Goal: Transaction & Acquisition: Purchase product/service

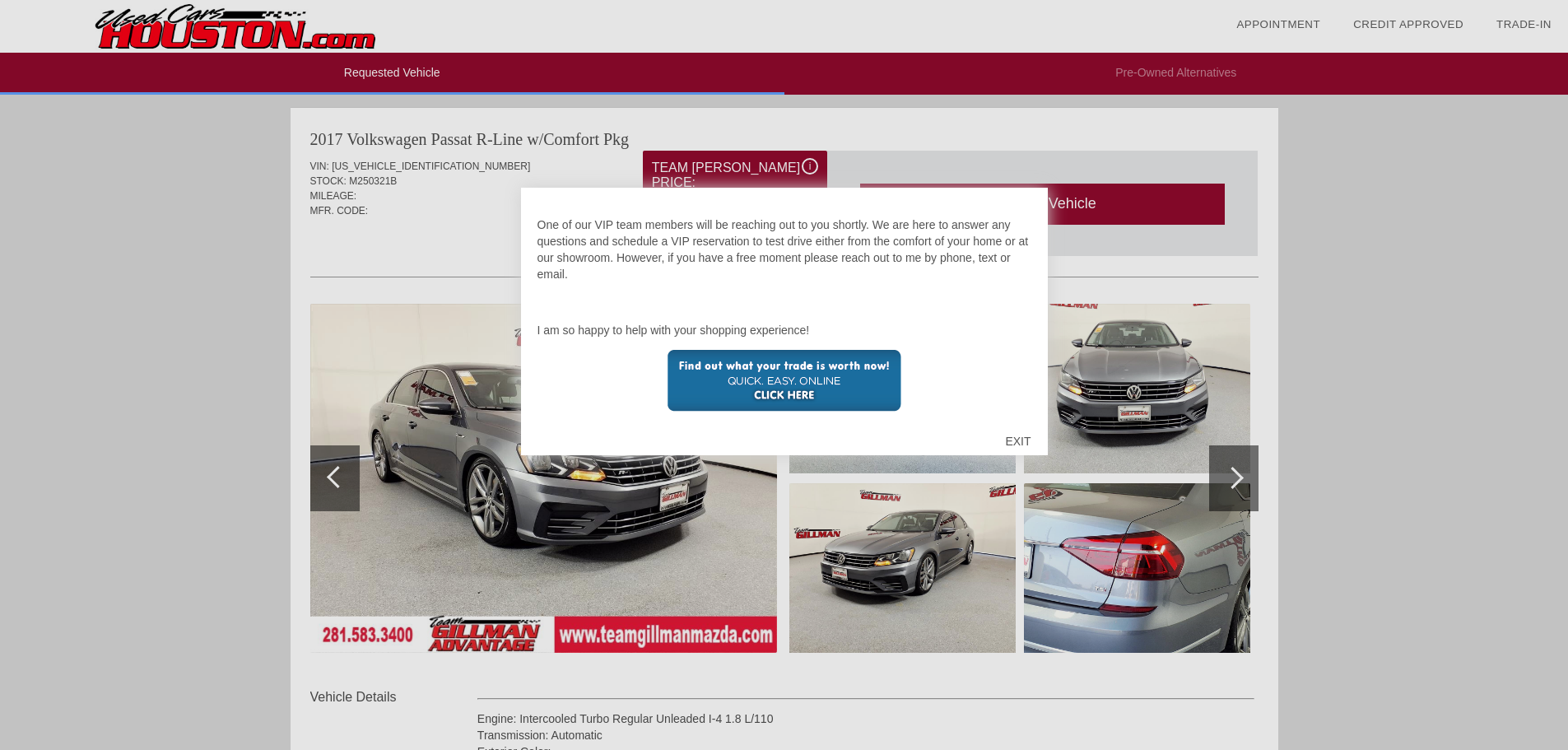
scroll to position [319, 0]
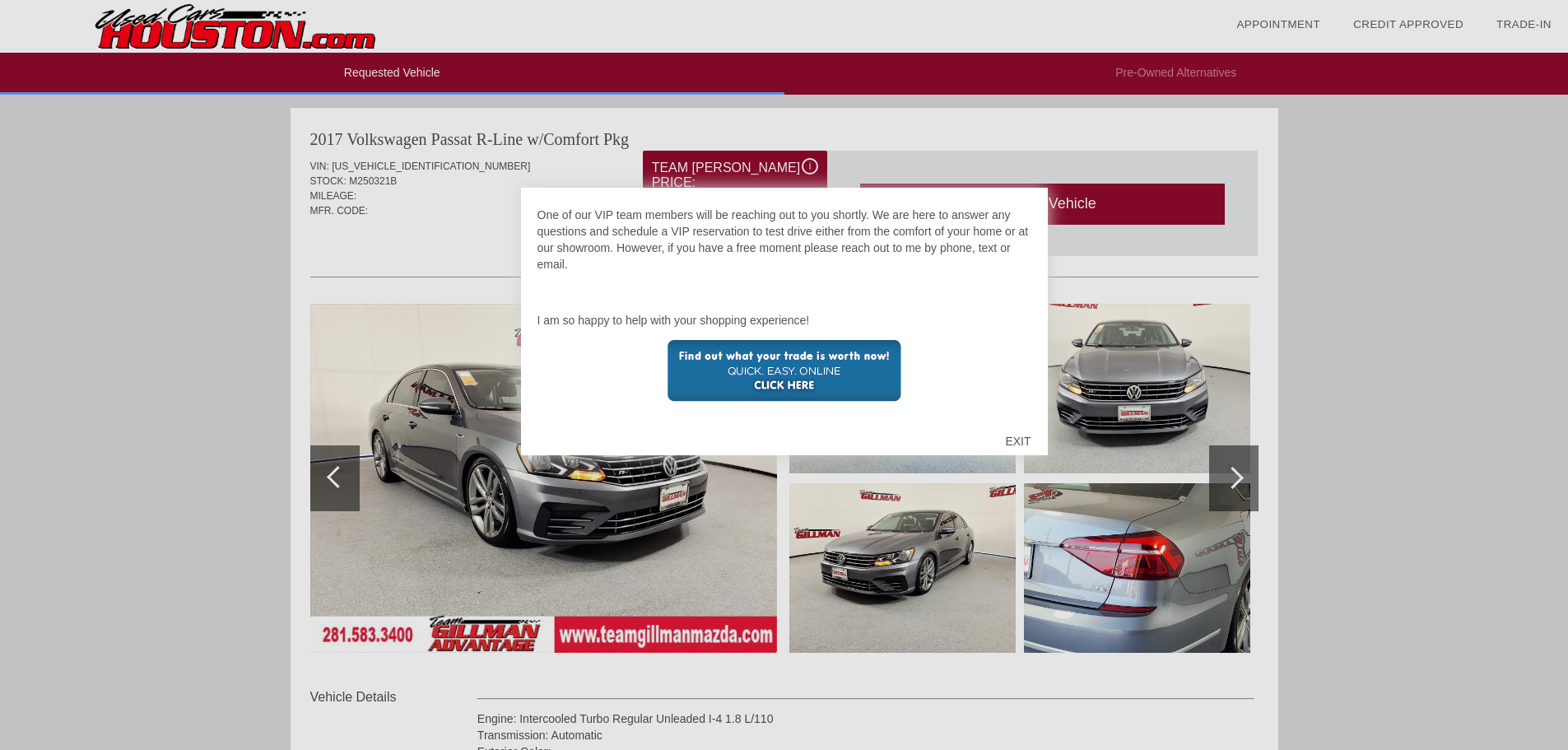
click at [1017, 373] on center at bounding box center [784, 371] width 494 height 62
click at [1025, 436] on div "EXIT" at bounding box center [1017, 441] width 58 height 49
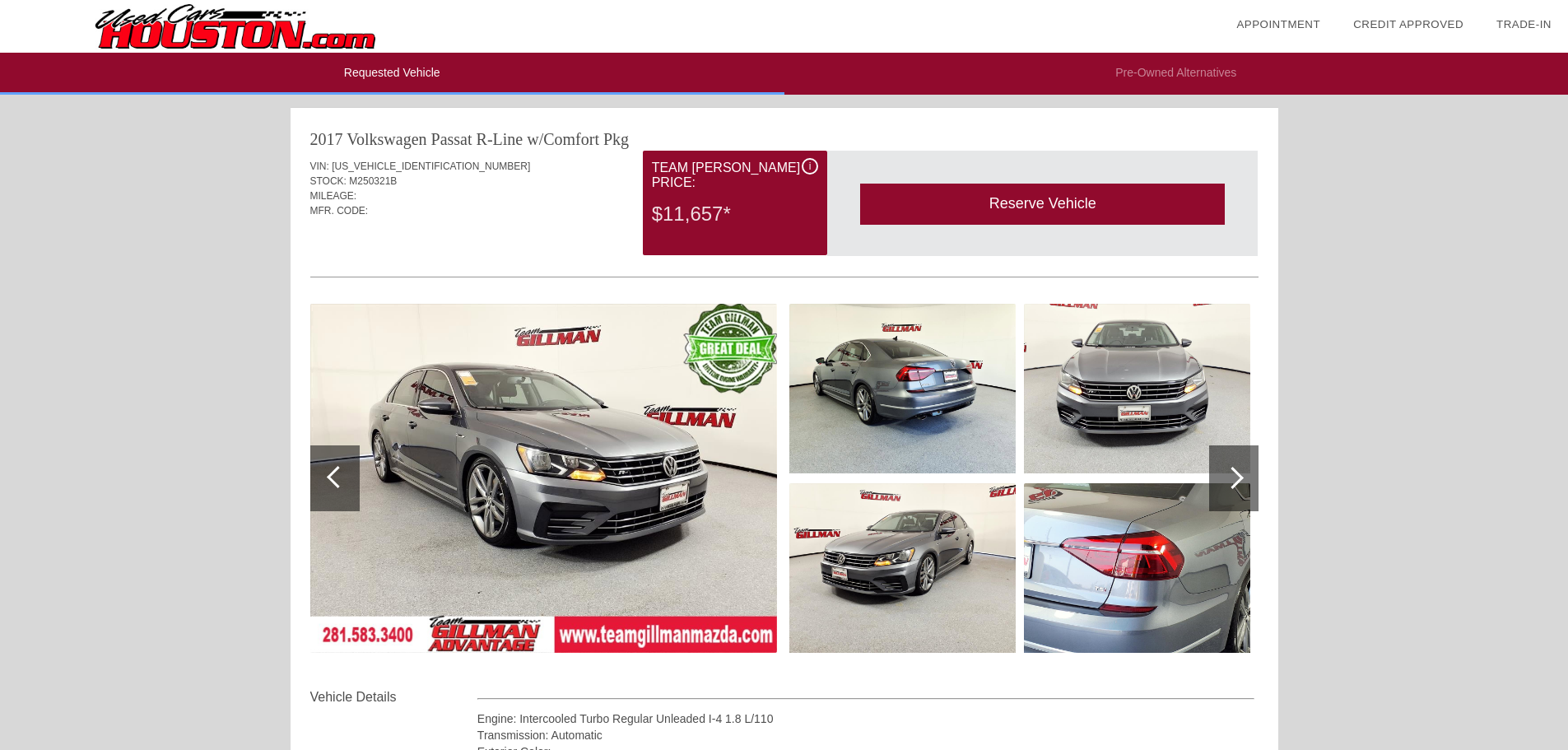
click at [1237, 467] on div at bounding box center [1234, 478] width 49 height 66
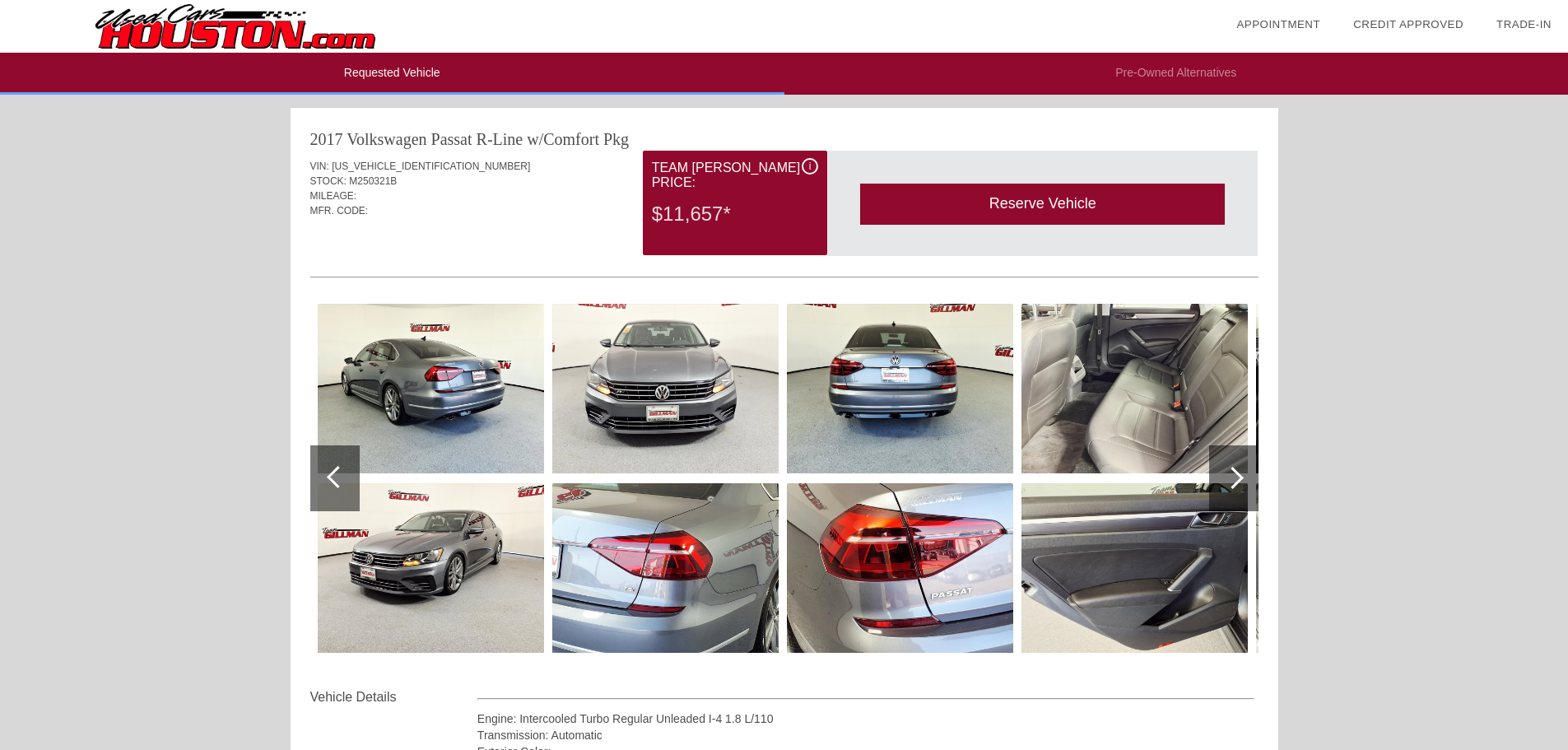
click at [1237, 467] on div at bounding box center [1234, 478] width 49 height 66
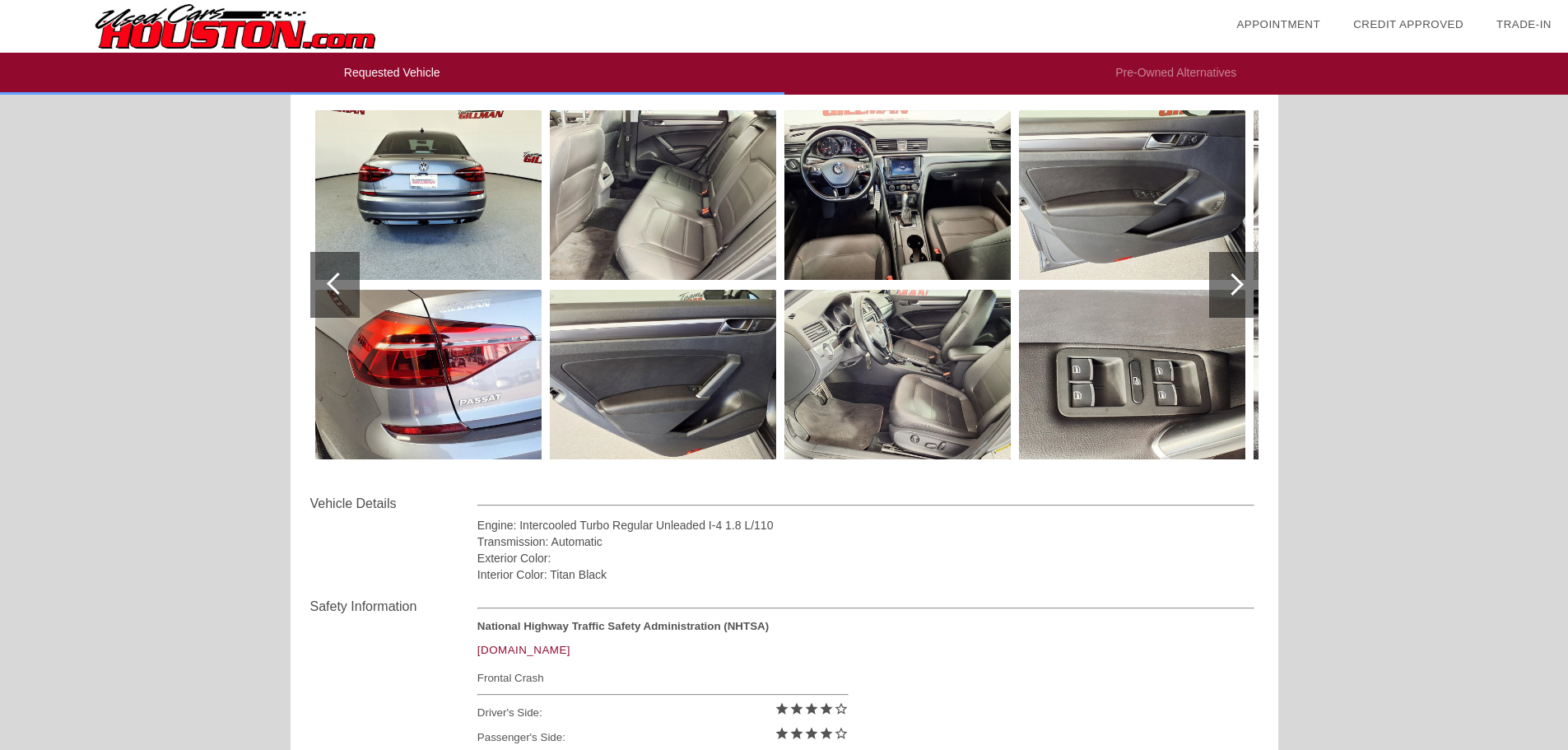
scroll to position [0, 0]
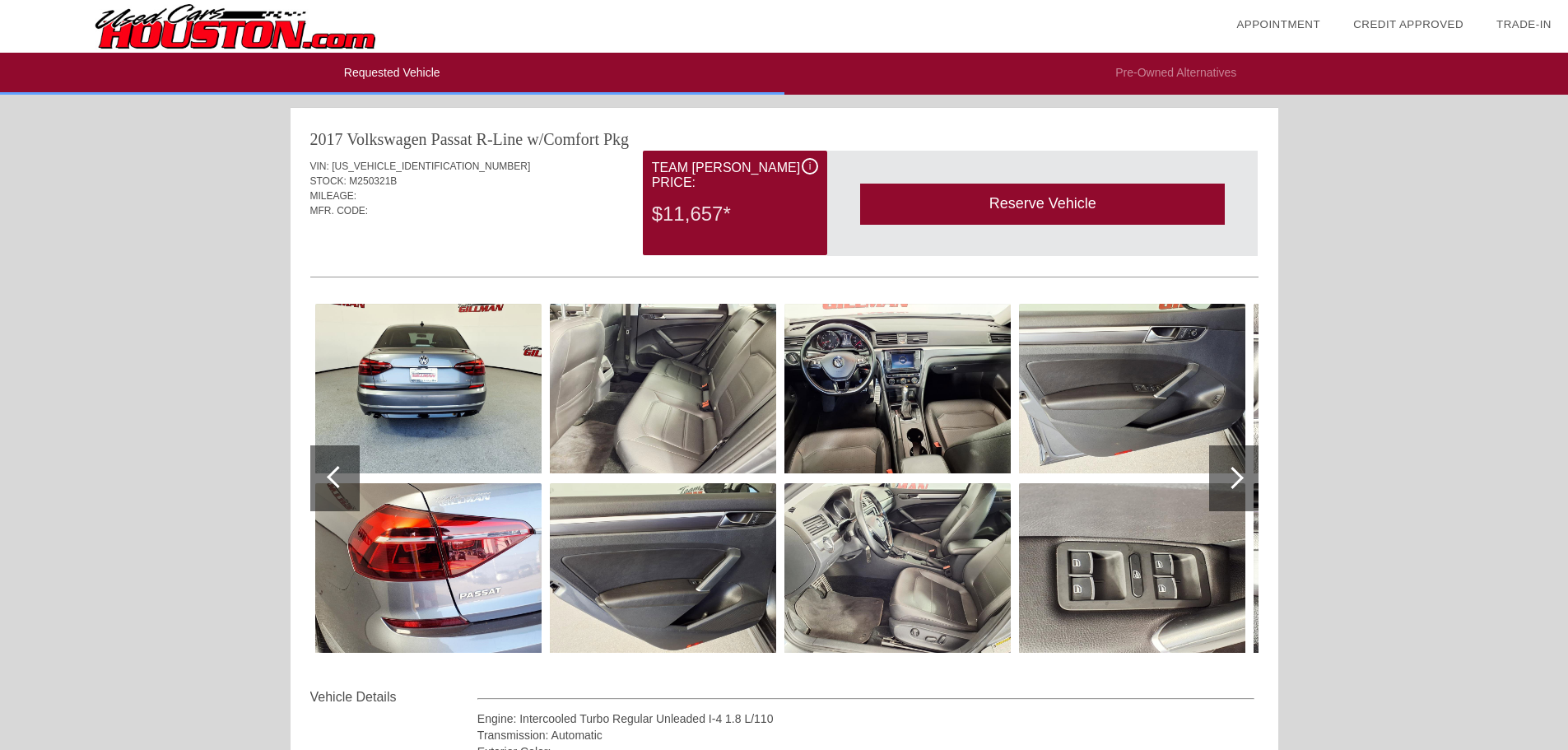
click at [809, 169] on span "i" at bounding box center [810, 166] width 3 height 11
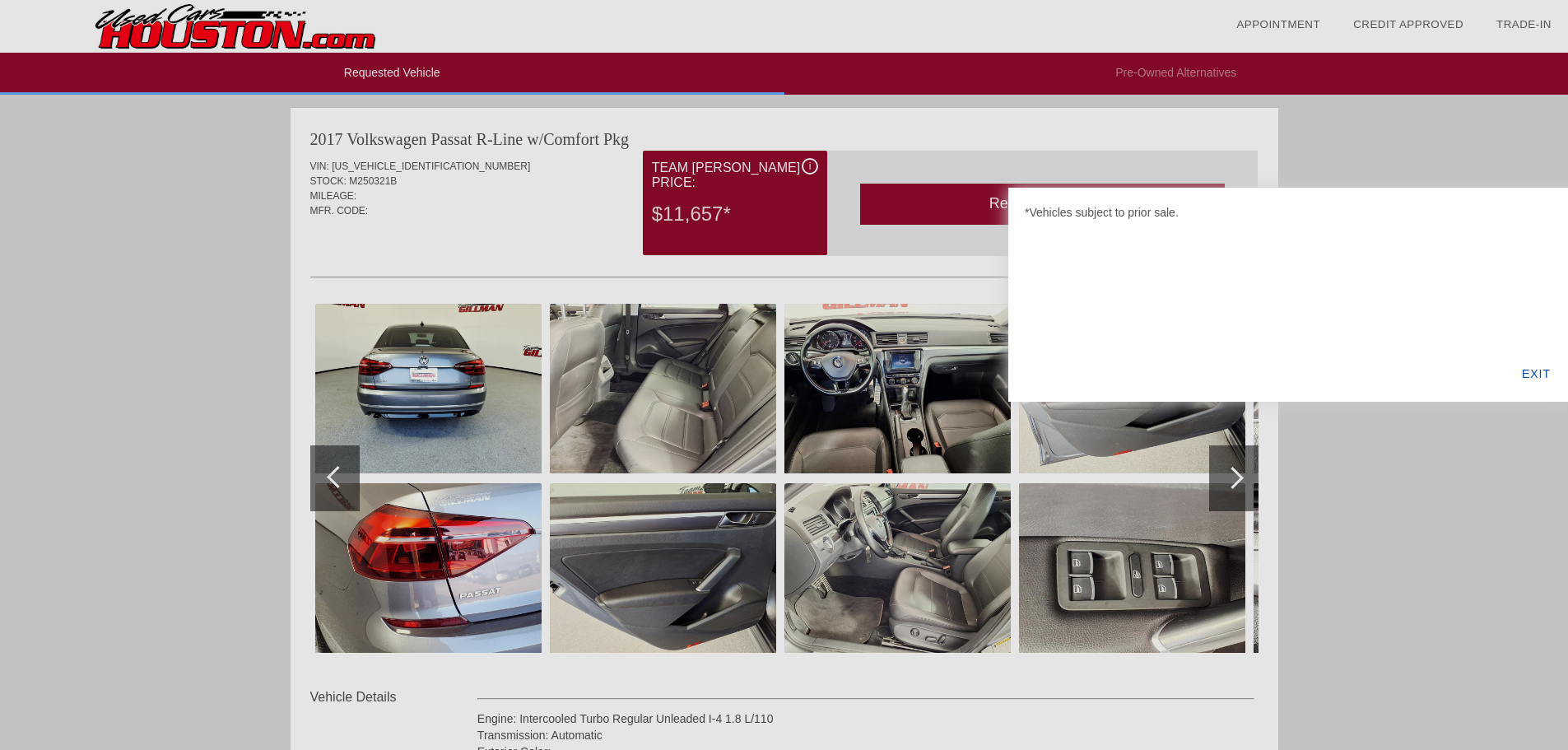
click at [1544, 370] on div "EXIT" at bounding box center [1536, 373] width 64 height 56
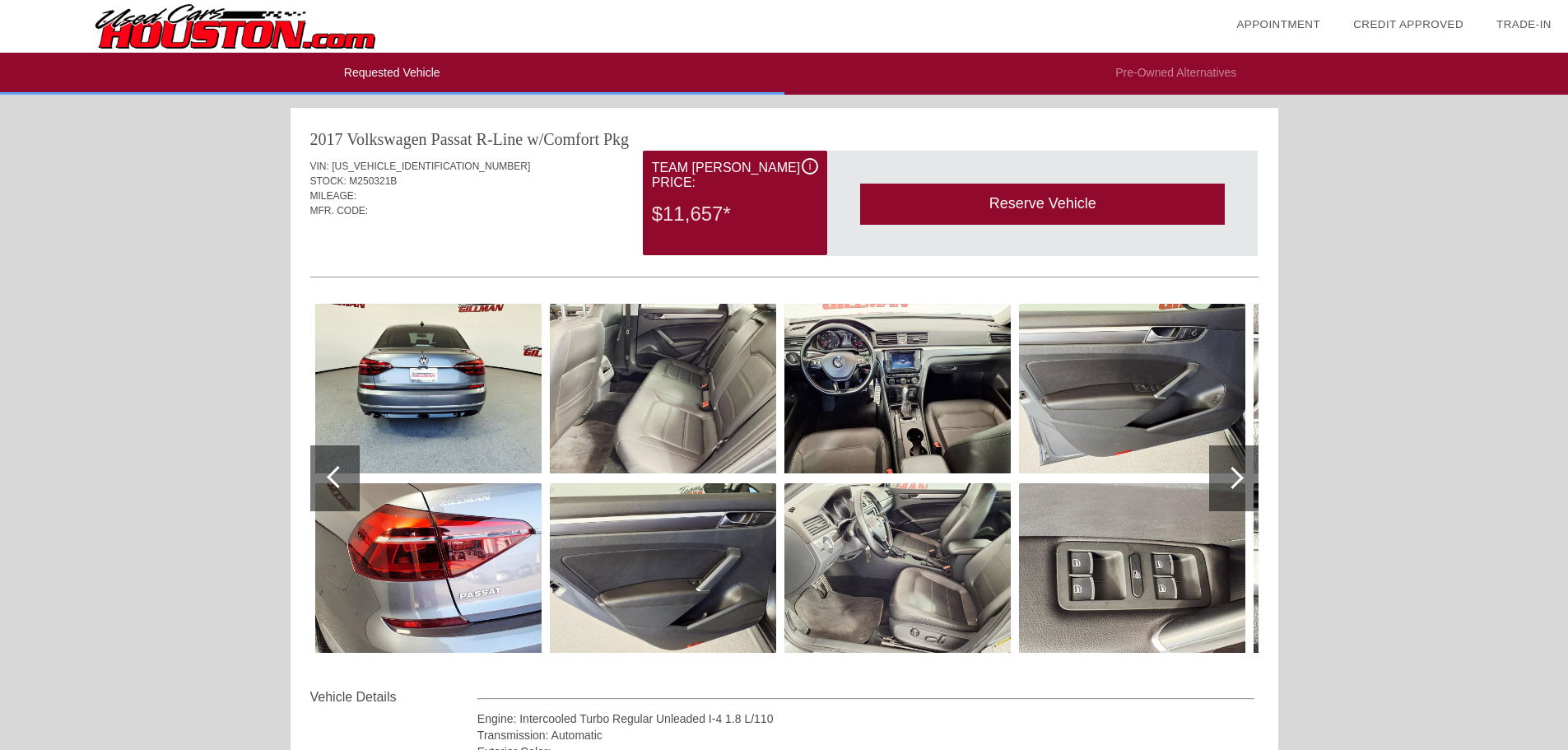
click at [1300, 26] on link "Appointment" at bounding box center [1278, 25] width 84 height 12
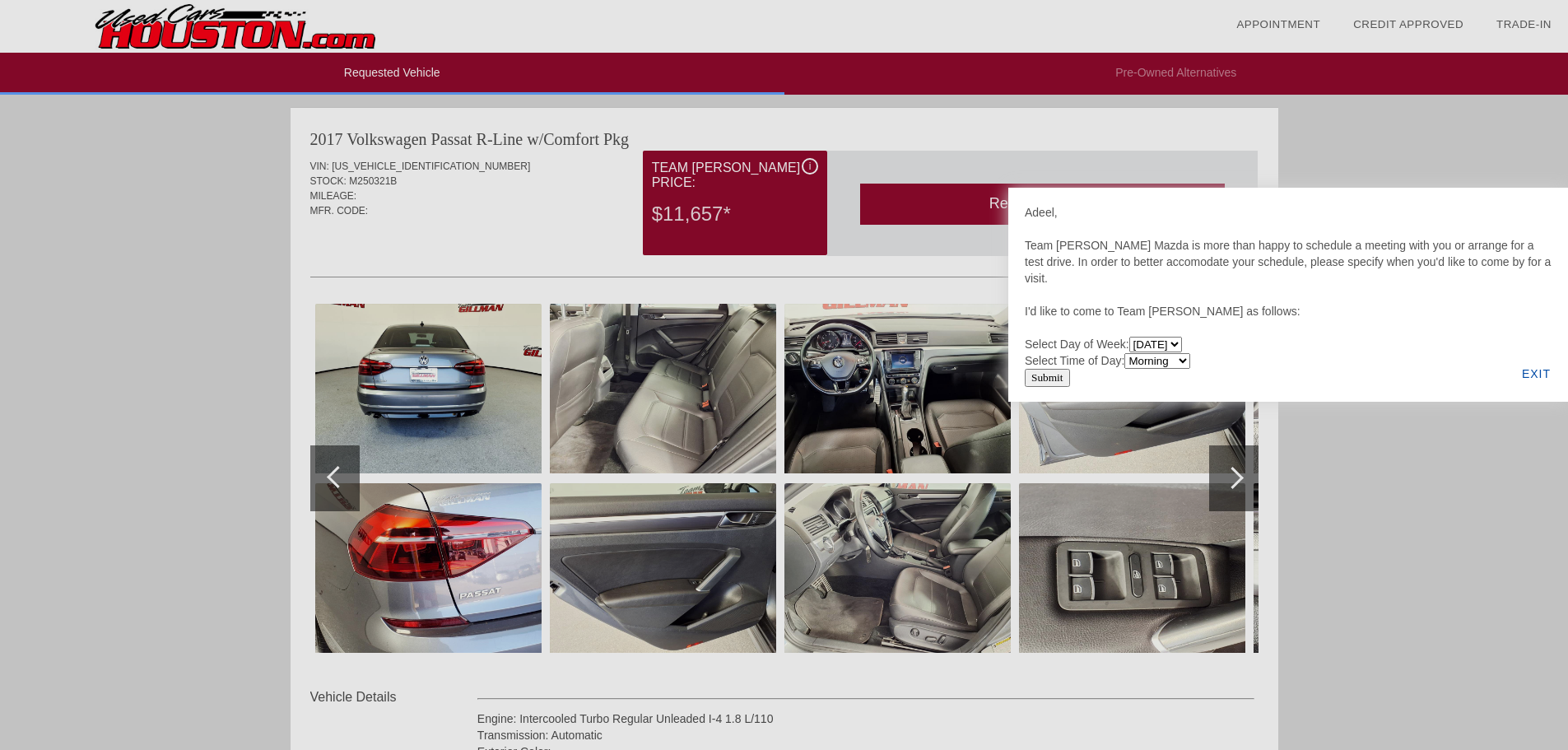
click at [1552, 366] on div "EXIT" at bounding box center [1536, 373] width 64 height 56
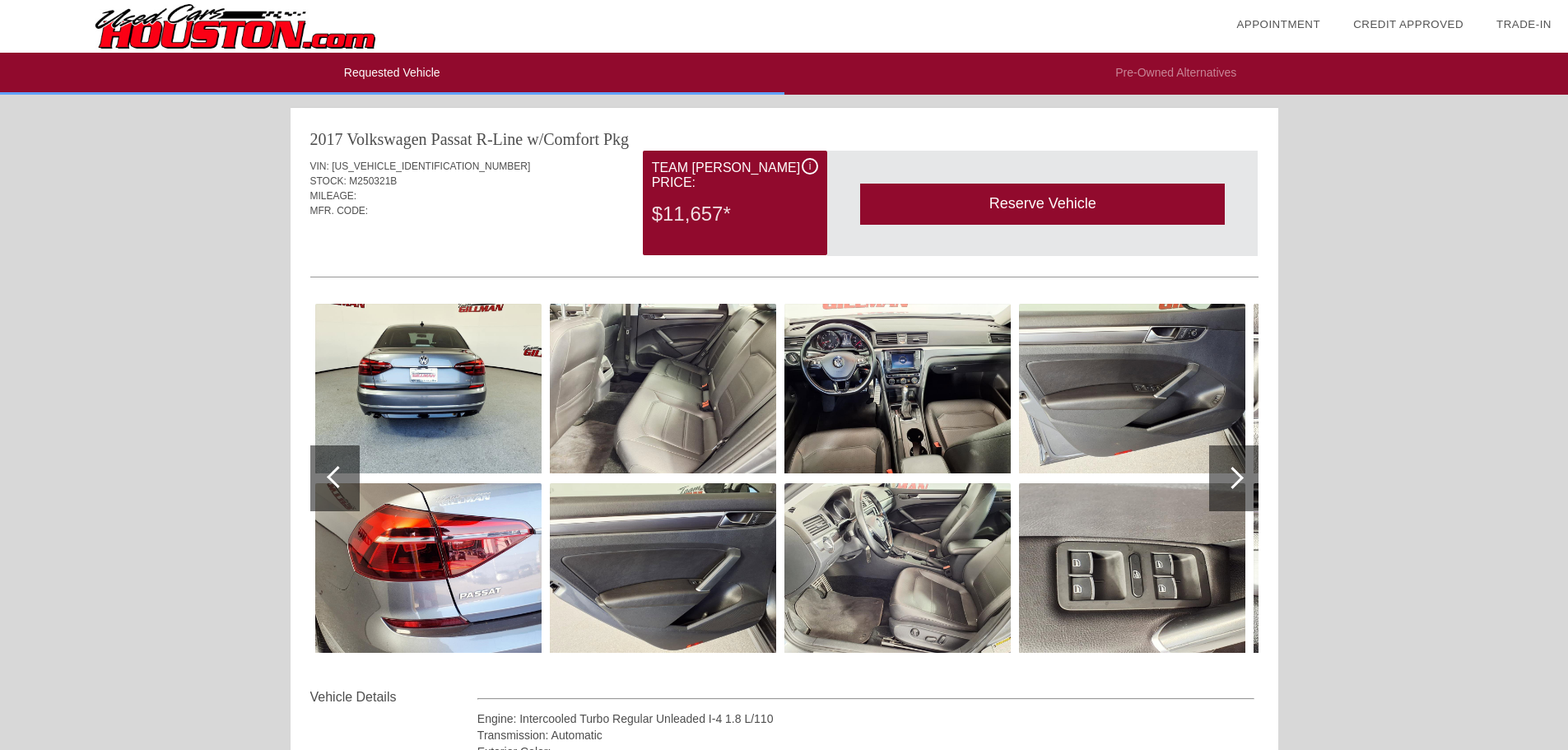
click at [1243, 477] on div at bounding box center [1232, 477] width 22 height 22
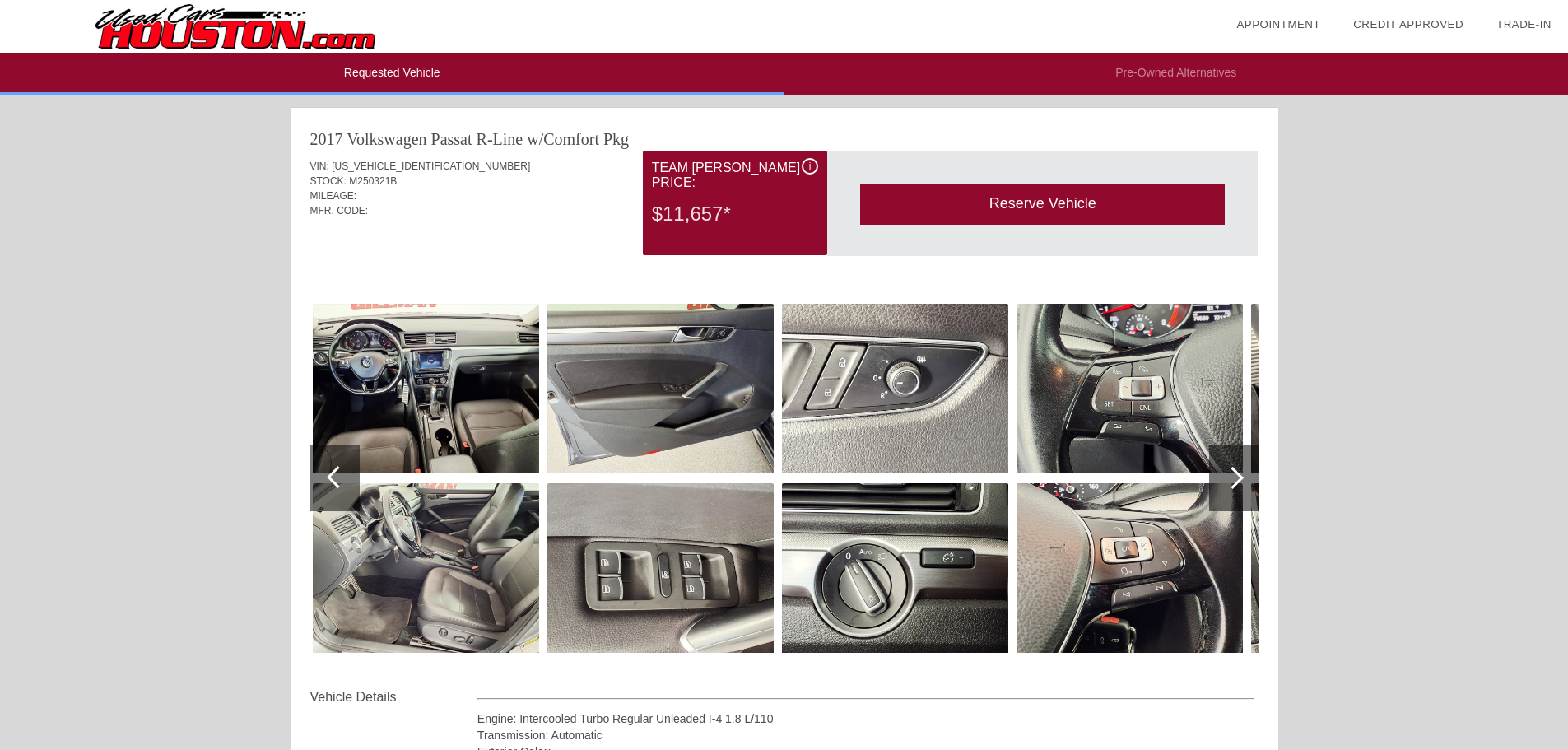
click at [1243, 477] on div at bounding box center [1232, 477] width 22 height 22
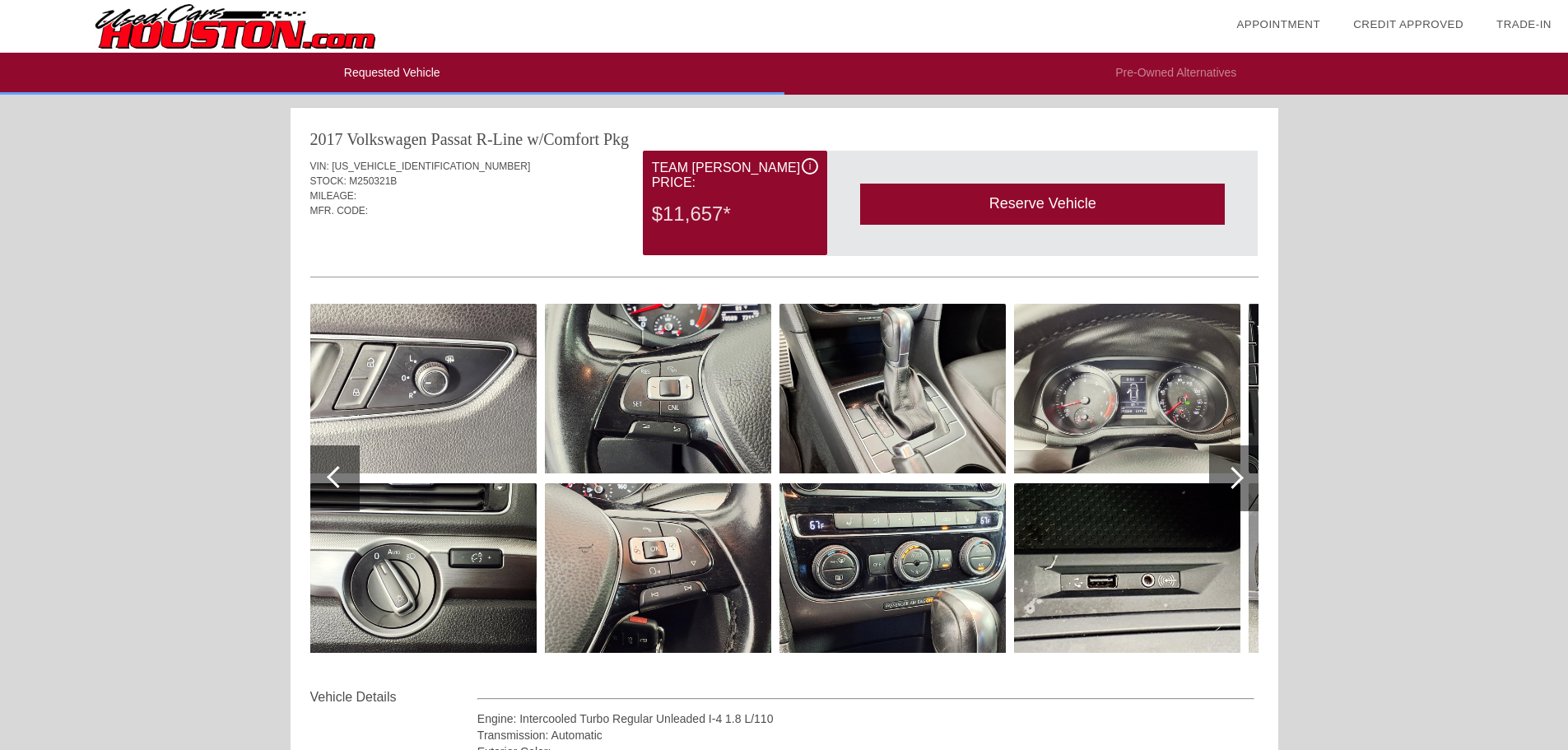
click at [1243, 477] on div at bounding box center [1232, 477] width 22 height 22
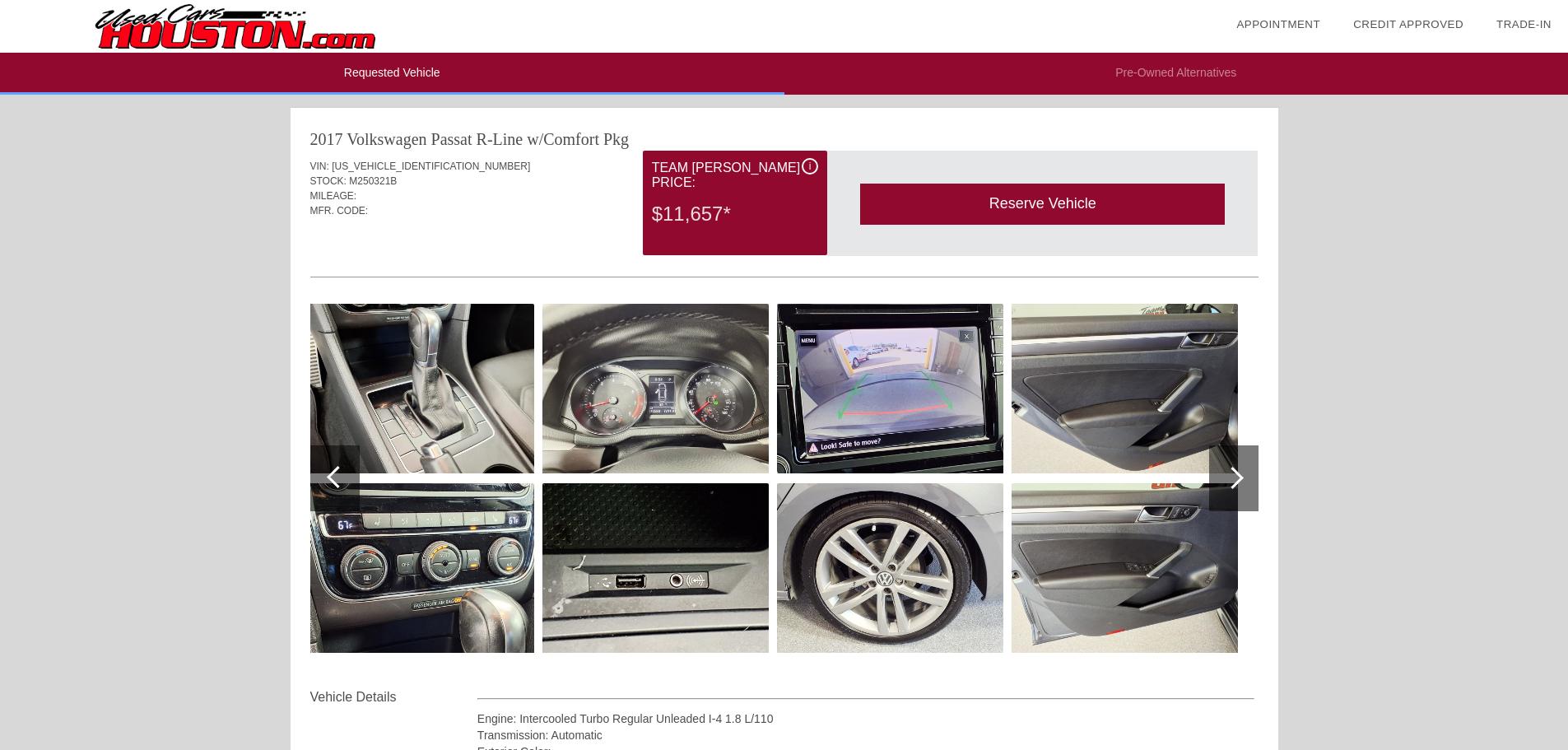
click at [1243, 483] on div at bounding box center [1234, 478] width 49 height 66
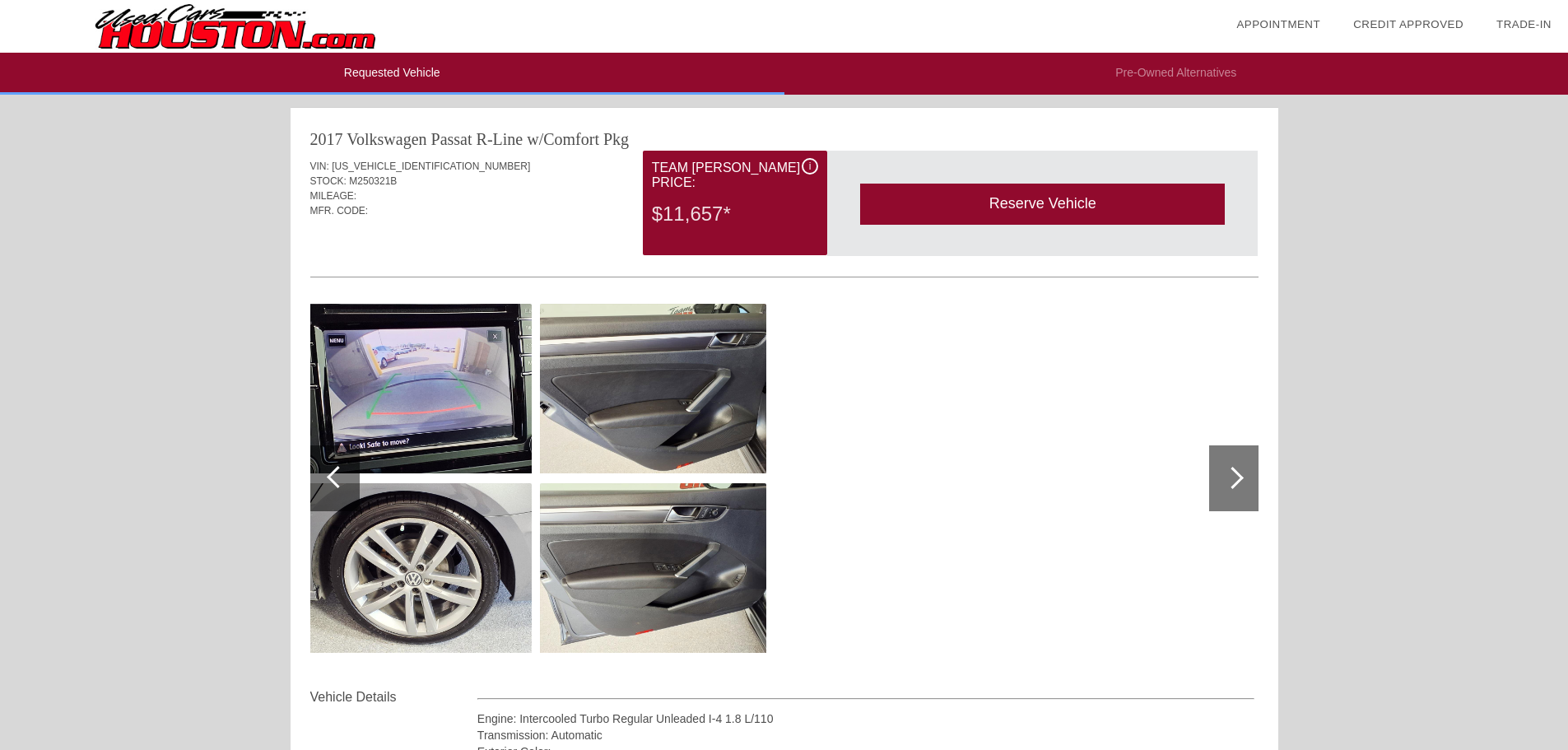
click at [1243, 483] on div at bounding box center [1234, 478] width 49 height 66
drag, startPoint x: 653, startPoint y: 201, endPoint x: 740, endPoint y: 191, distance: 87.6
click at [740, 192] on div "$11,657*" at bounding box center [735, 214] width 166 height 43
click at [805, 168] on div "i" at bounding box center [810, 166] width 17 height 17
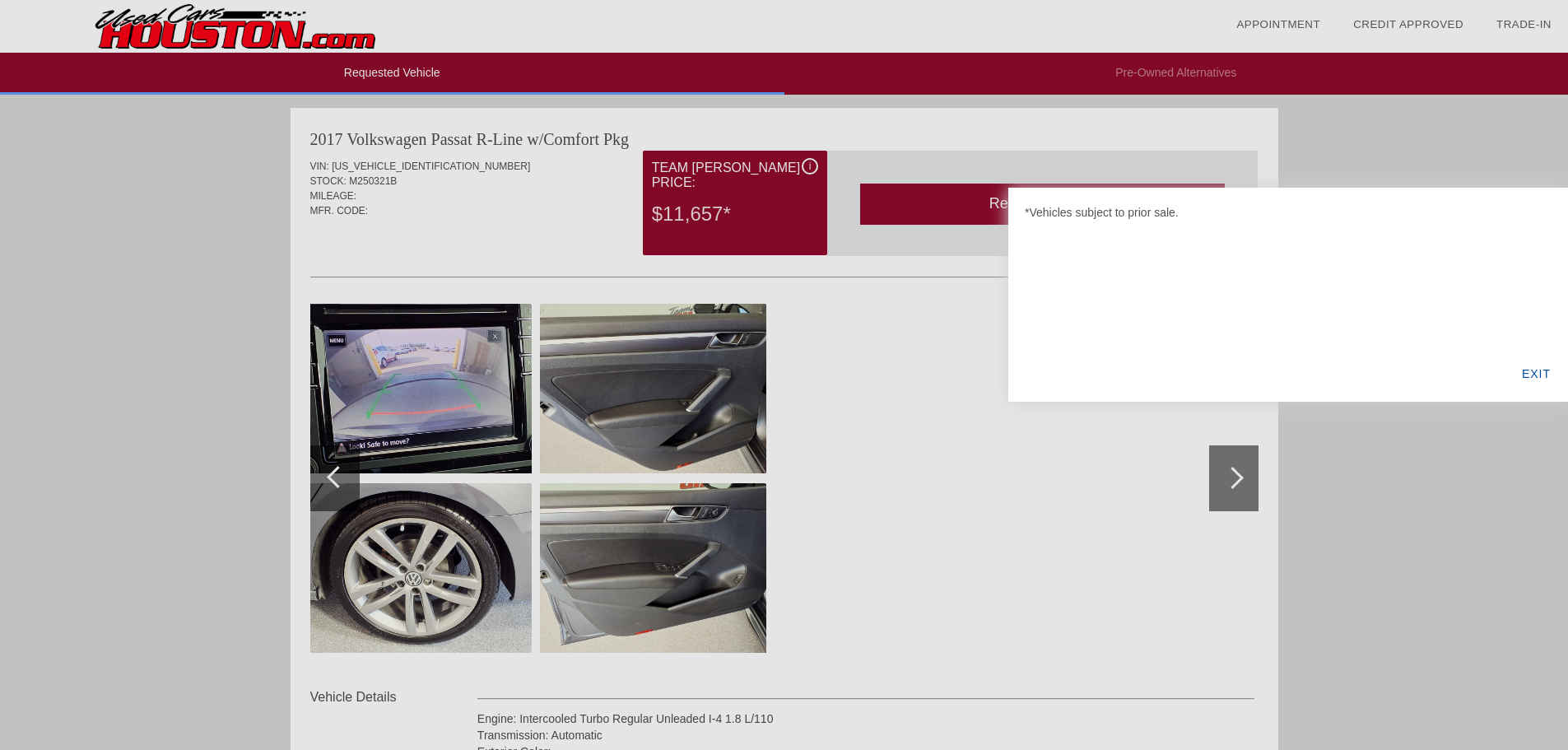
click at [1530, 385] on div "EXIT" at bounding box center [1536, 373] width 64 height 56
